Goal: Task Accomplishment & Management: Manage account settings

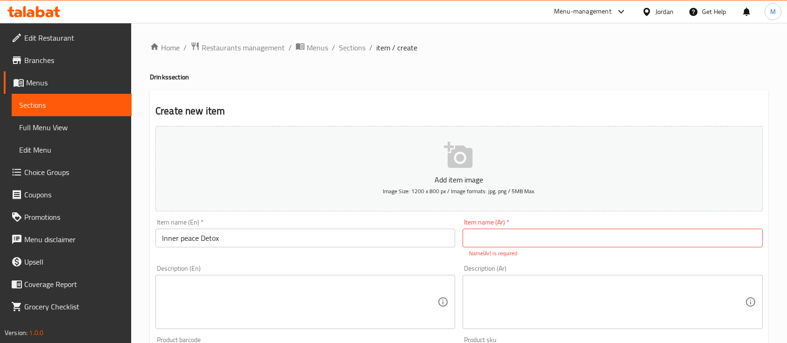
scroll to position [327, 0]
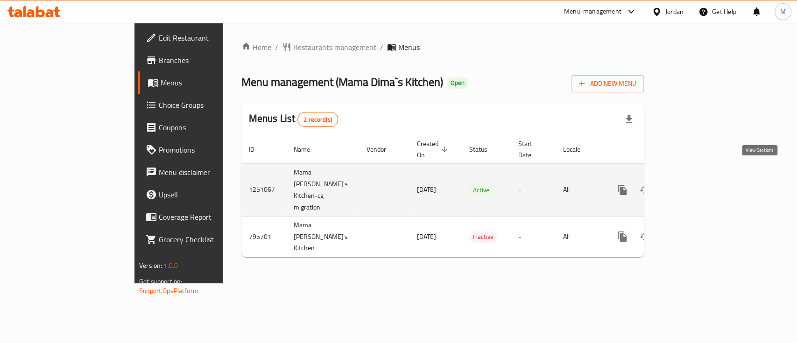
click at [695, 184] on icon "enhanced table" at bounding box center [689, 189] width 11 height 11
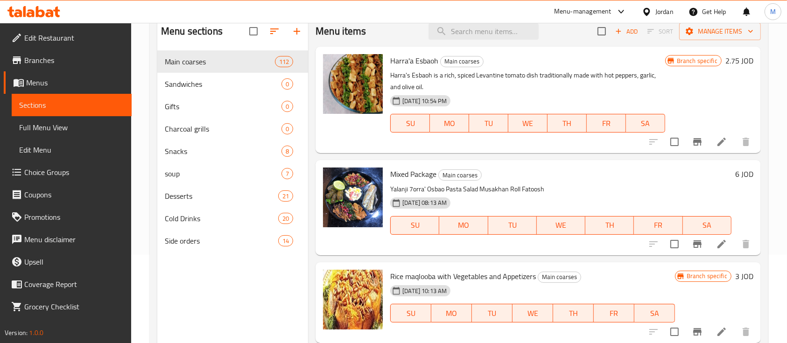
scroll to position [62, 0]
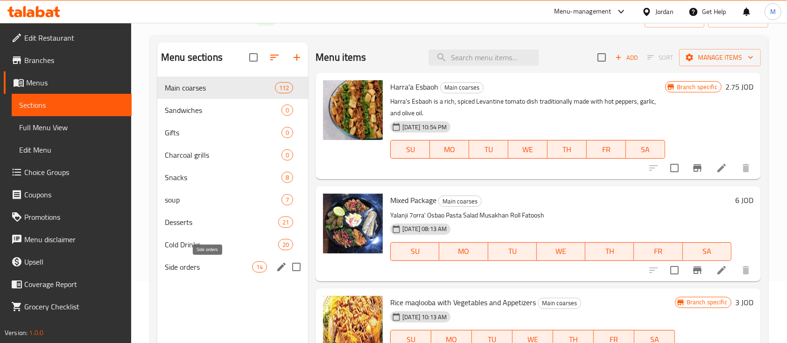
click at [194, 266] on span "Side orders" at bounding box center [208, 266] width 87 height 11
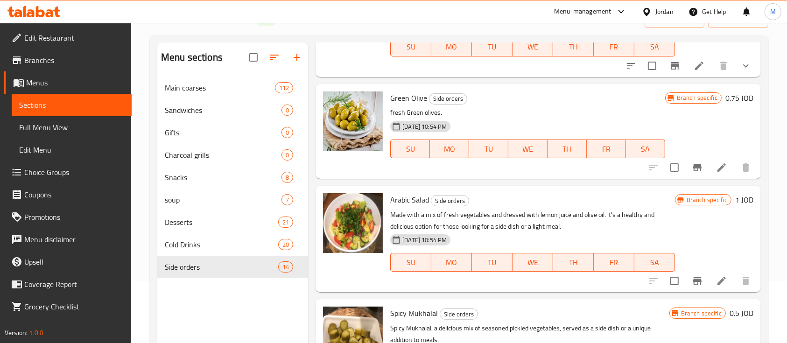
scroll to position [871, 0]
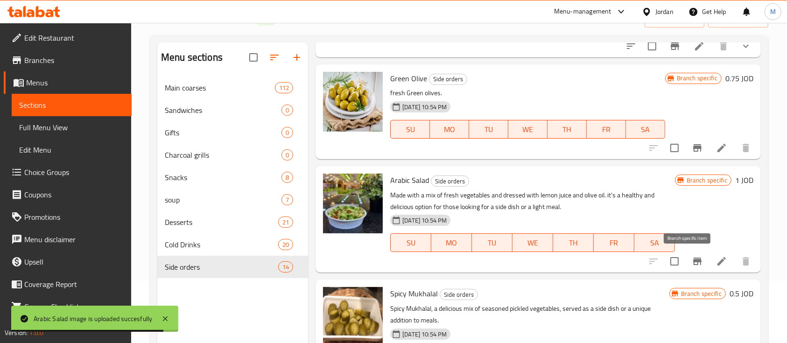
click at [692, 263] on icon "Branch-specific-item" at bounding box center [697, 261] width 11 height 11
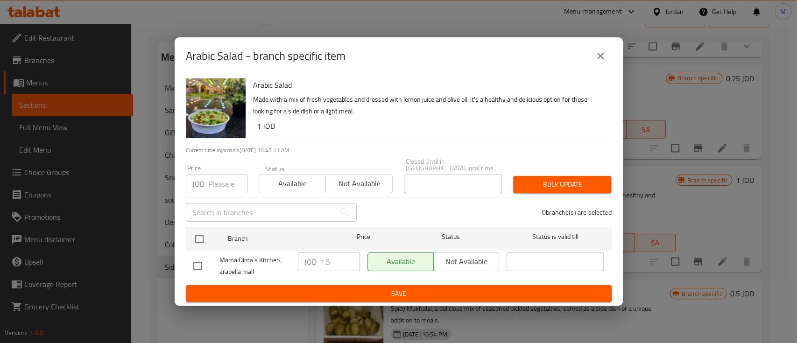
click at [597, 60] on icon "close" at bounding box center [600, 55] width 11 height 11
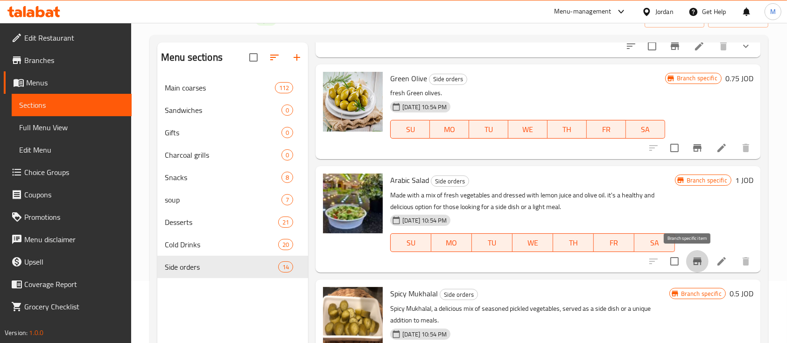
click at [692, 266] on icon "Branch-specific-item" at bounding box center [697, 261] width 11 height 11
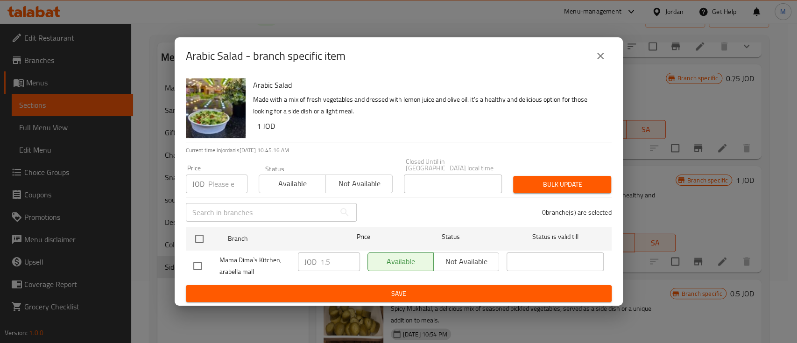
click at [597, 56] on icon "close" at bounding box center [600, 55] width 11 height 11
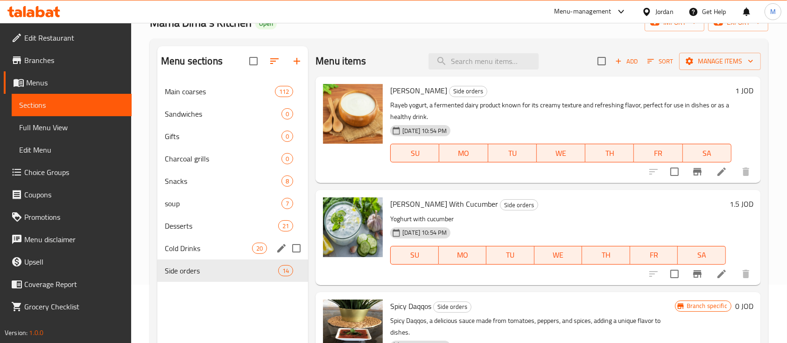
scroll to position [0, 0]
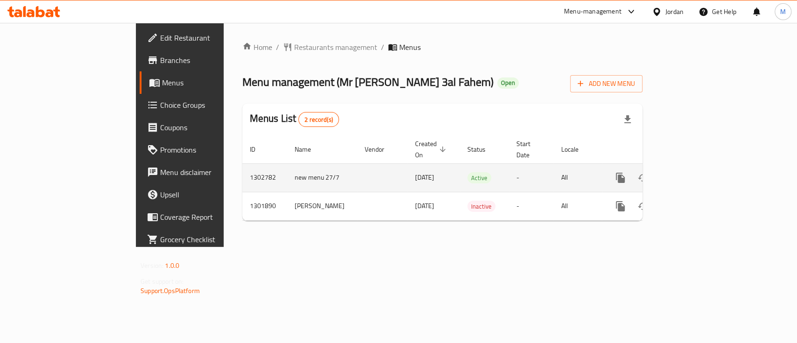
click at [693, 172] on icon "enhanced table" at bounding box center [687, 177] width 11 height 11
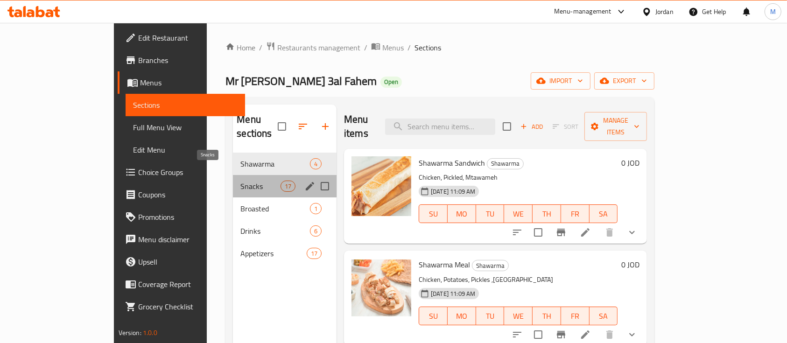
click at [240, 181] on span "Snacks" at bounding box center [260, 186] width 40 height 11
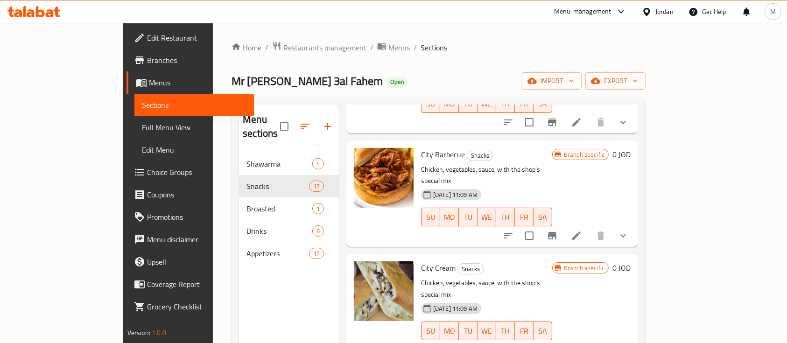
scroll to position [1413, 0]
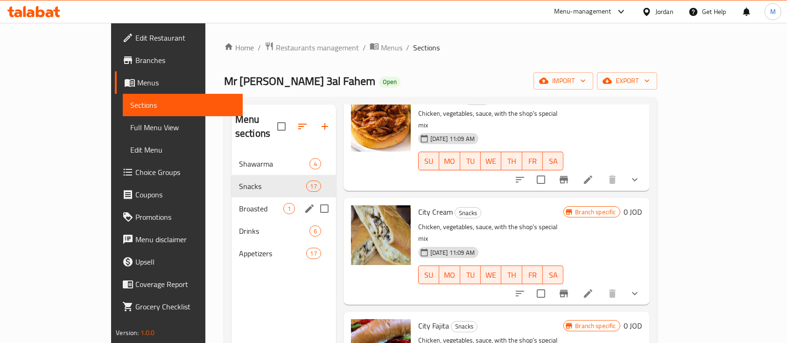
click at [239, 203] on span "Broasted" at bounding box center [261, 208] width 44 height 11
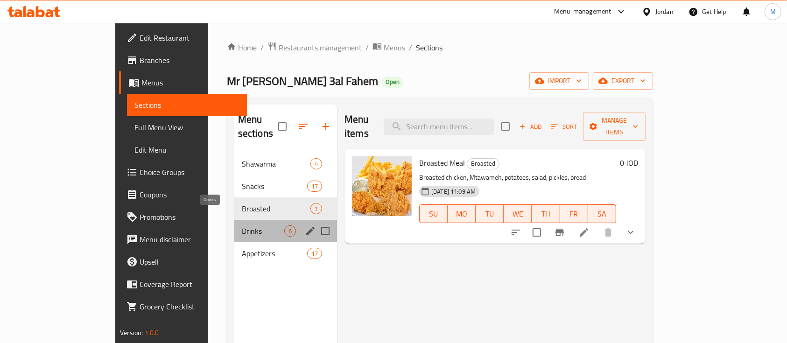
click at [242, 225] on span "Drinks" at bounding box center [263, 230] width 42 height 11
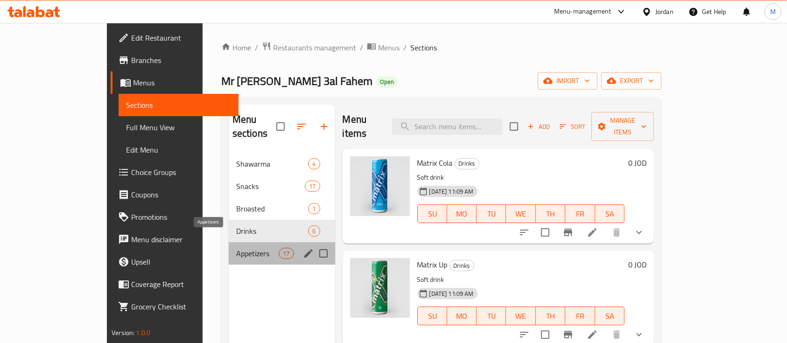
click at [236, 248] on span "Appetizers" at bounding box center [257, 253] width 42 height 11
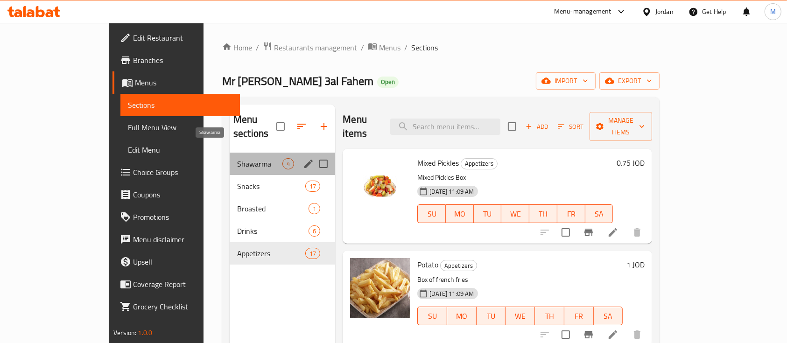
click at [237, 158] on span "Shawarma" at bounding box center [259, 163] width 45 height 11
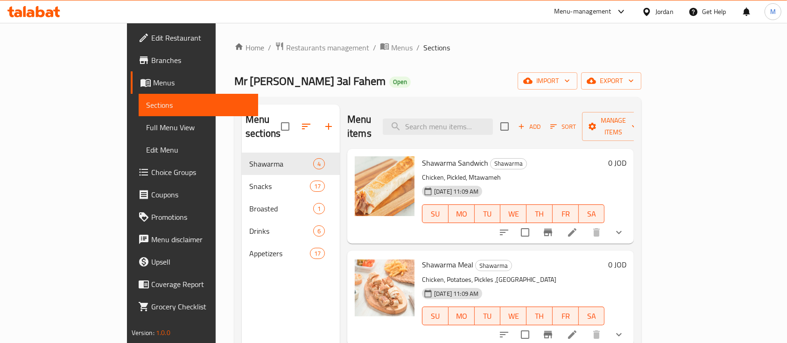
click at [550, 156] on h6 "Shawarma Sandwich Shawarma" at bounding box center [513, 162] width 182 height 13
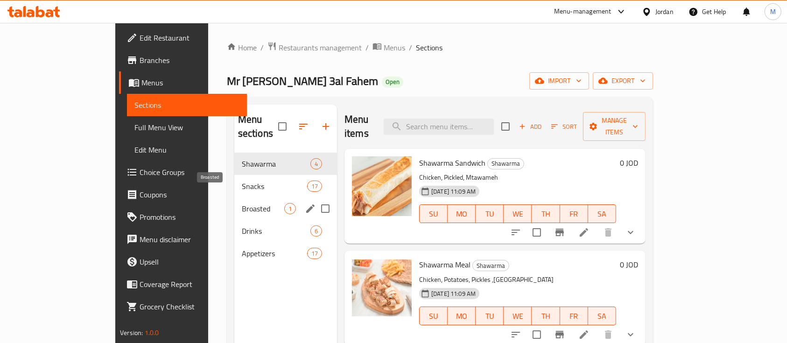
click at [242, 203] on span "Broasted" at bounding box center [263, 208] width 42 height 11
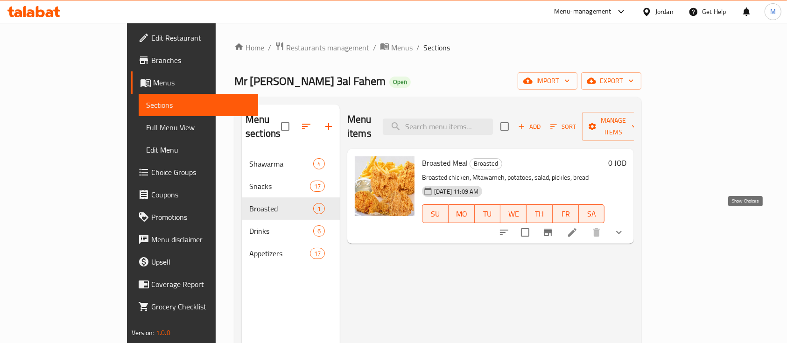
click at [622, 231] on icon "show more" at bounding box center [619, 232] width 6 height 3
